Goal: Information Seeking & Learning: Learn about a topic

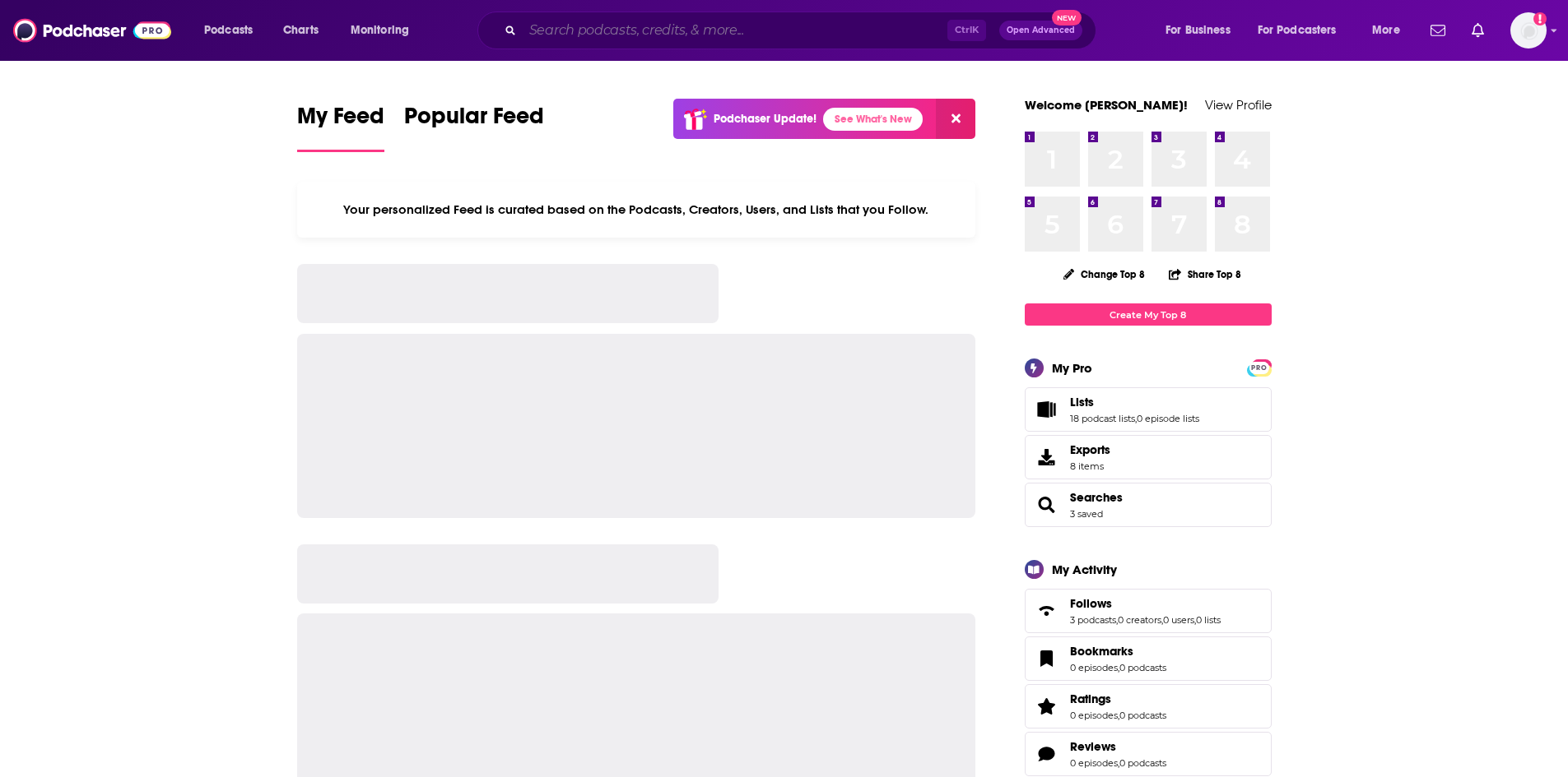
click at [558, 33] on input "Search podcasts, credits, & more..." at bounding box center [735, 30] width 425 height 27
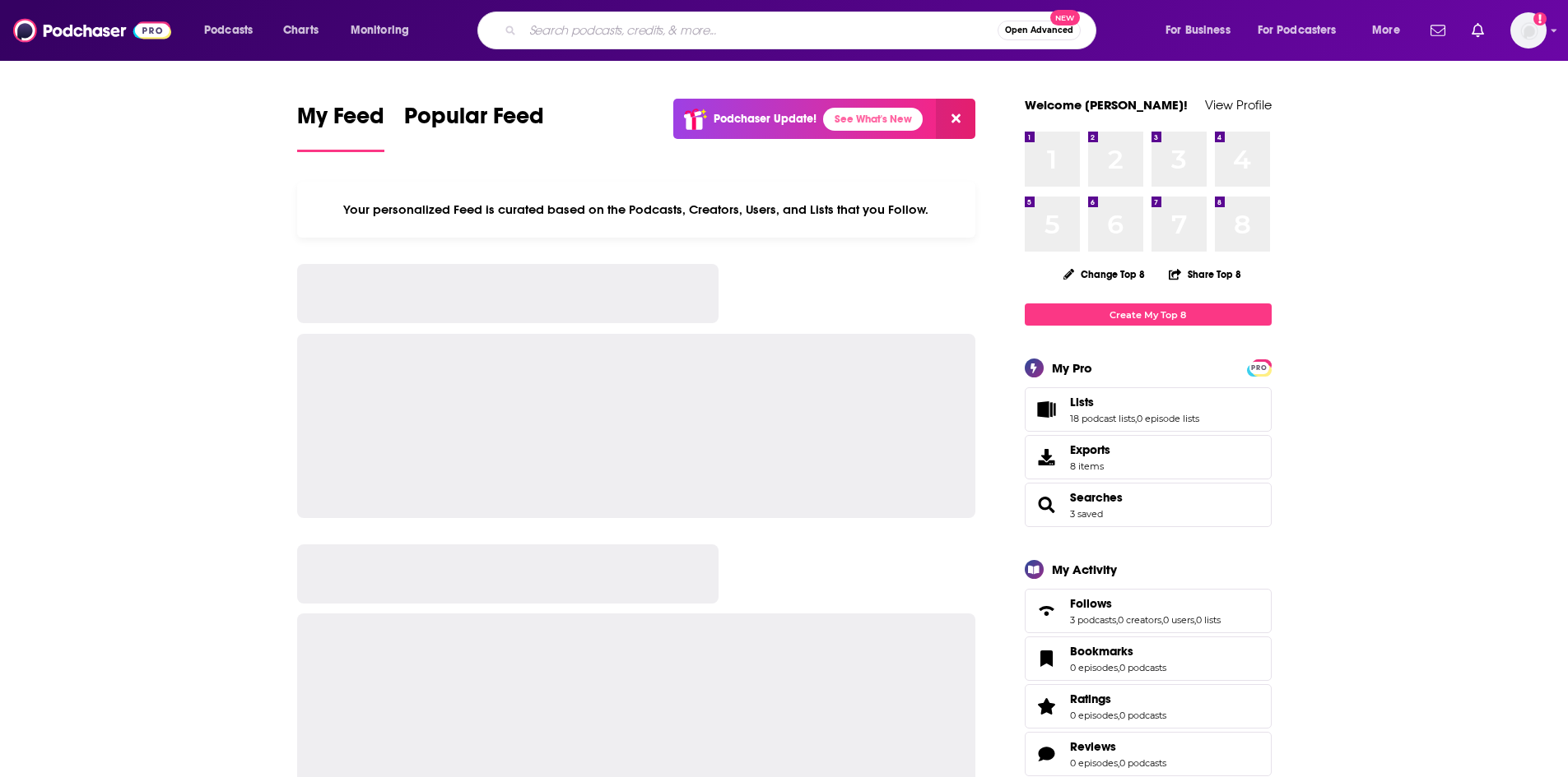
paste input "[URL][DOMAIN_NAME]"
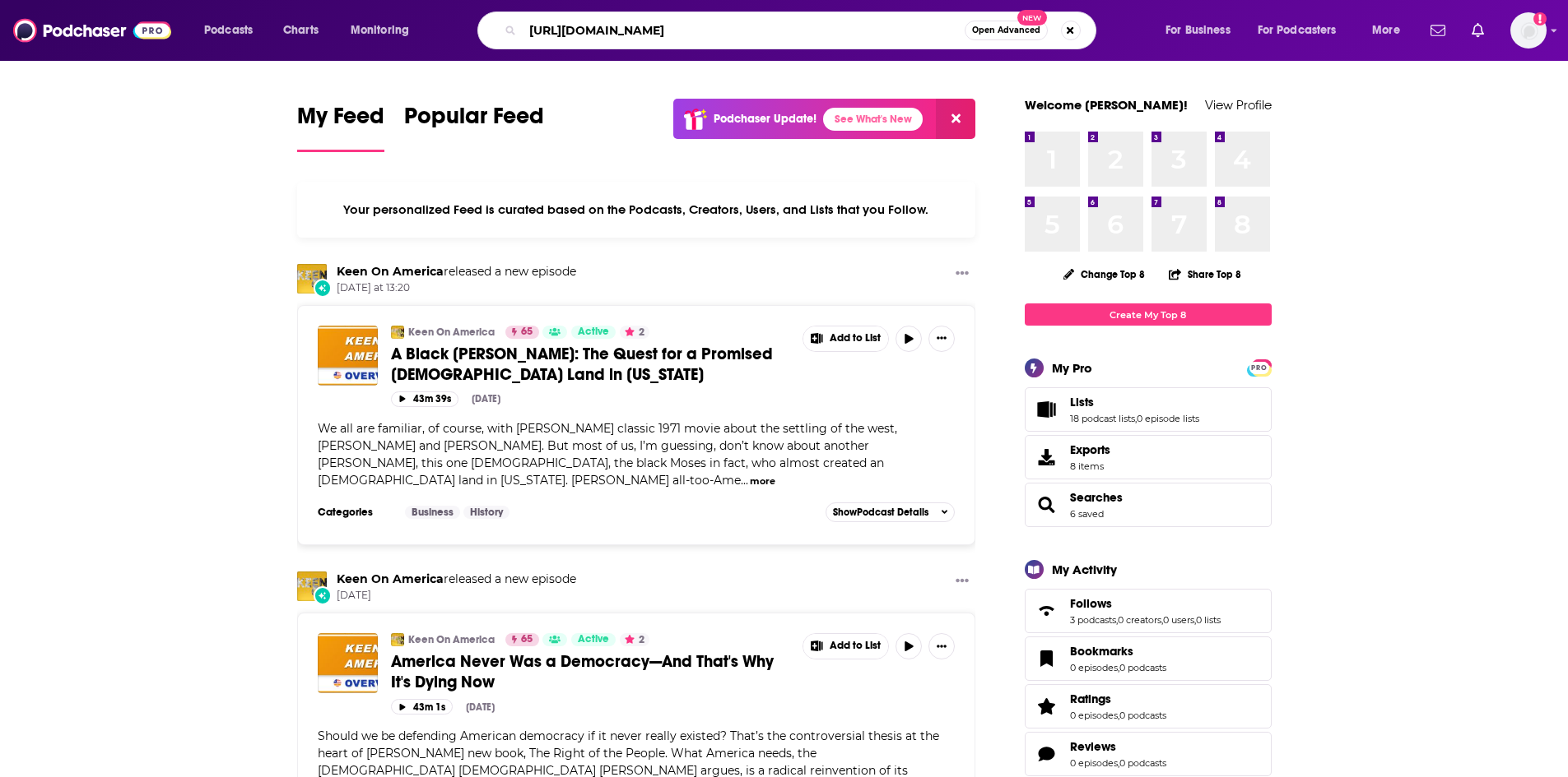
drag, startPoint x: 959, startPoint y: 33, endPoint x: 212, endPoint y: -21, distance: 748.9
click at [212, 0] on html "Podcasts Charts Monitoring [URL][DOMAIN_NAME] Open Advanced New For Business Fo…" at bounding box center [784, 388] width 1568 height 777
click at [655, 37] on input "The Change Managment Podcast" at bounding box center [744, 30] width 442 height 27
type input "The Change Management Podcast"
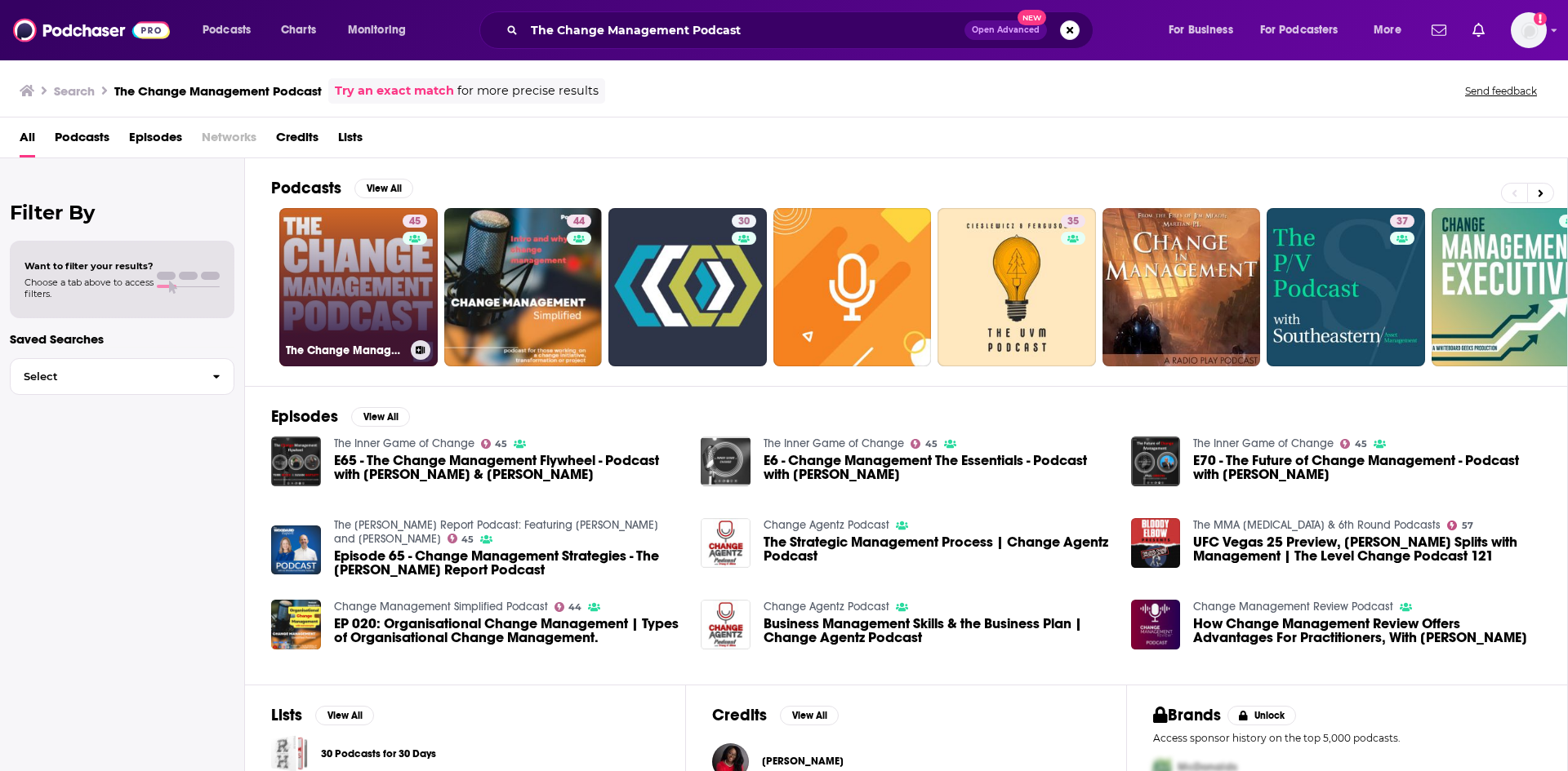
click at [381, 281] on link "45 The Change Management Podcast" at bounding box center [358, 287] width 159 height 159
